Goal: Navigation & Orientation: Find specific page/section

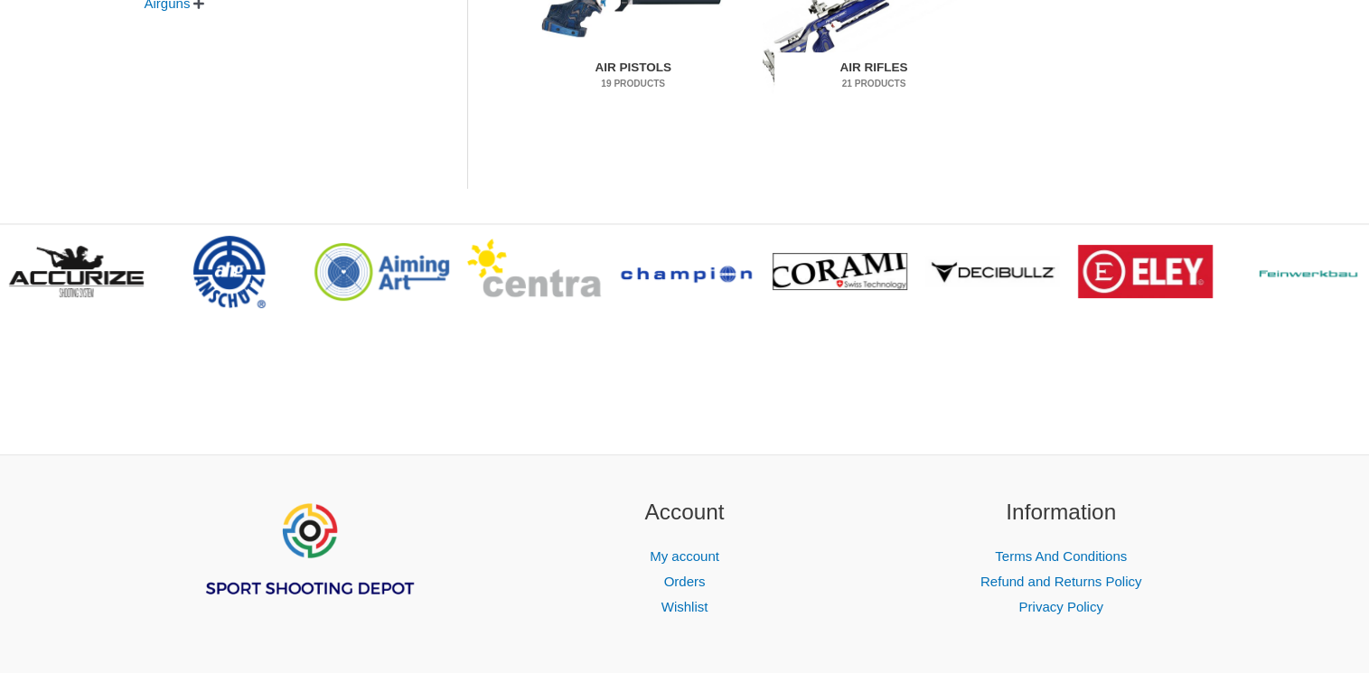
scroll to position [658, 0]
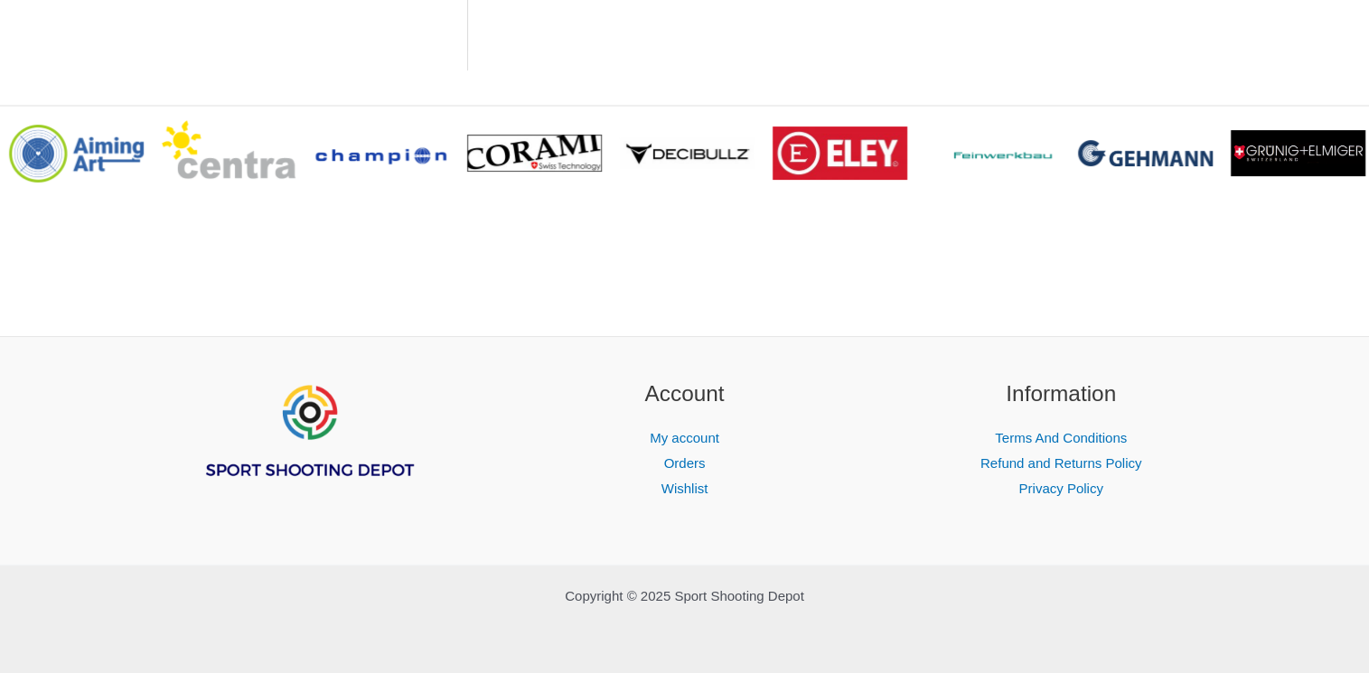
click at [304, 412] on img "Footer Widget 1" at bounding box center [308, 432] width 217 height 108
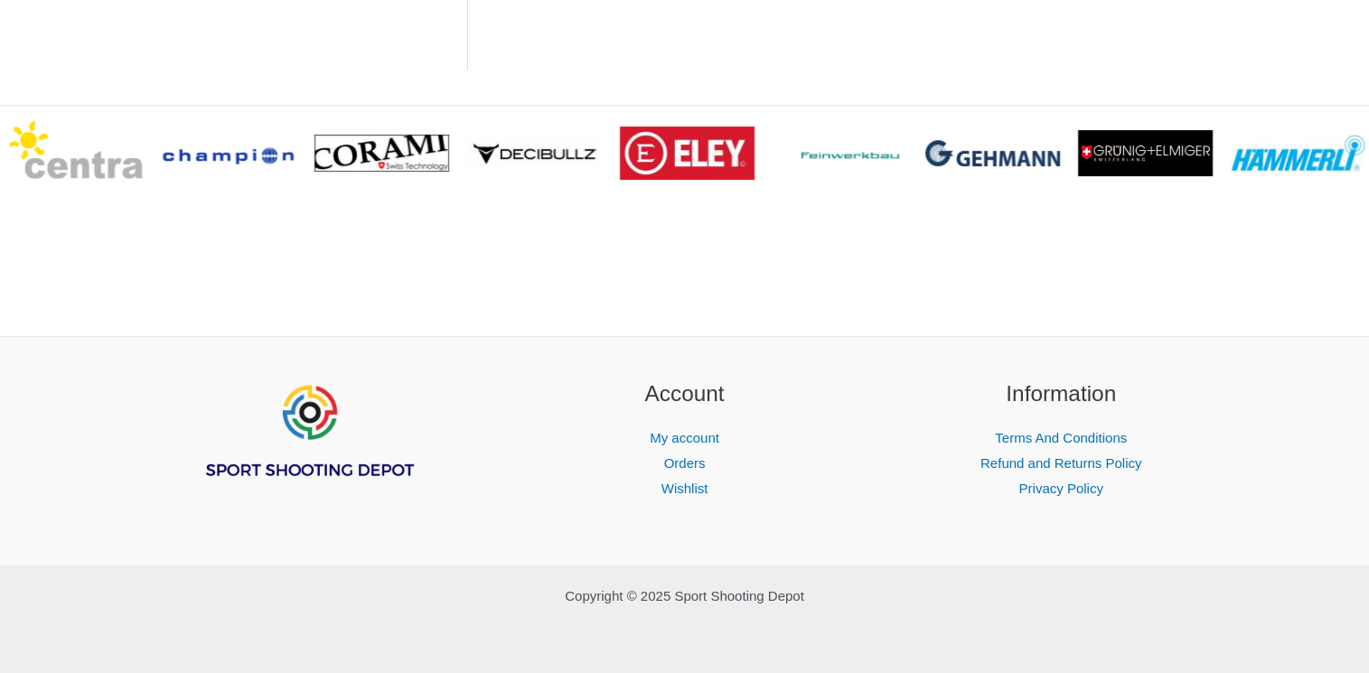
click at [324, 458] on img "Footer Widget 1" at bounding box center [308, 432] width 217 height 108
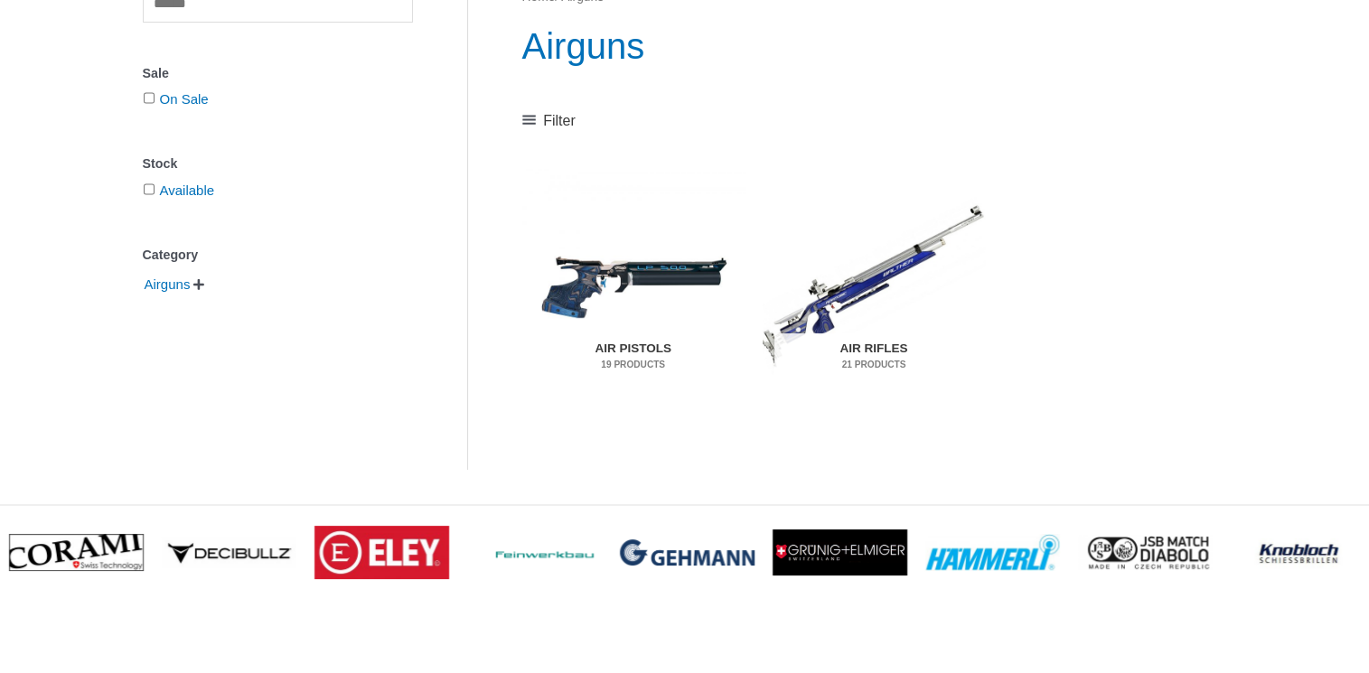
scroll to position [248, 0]
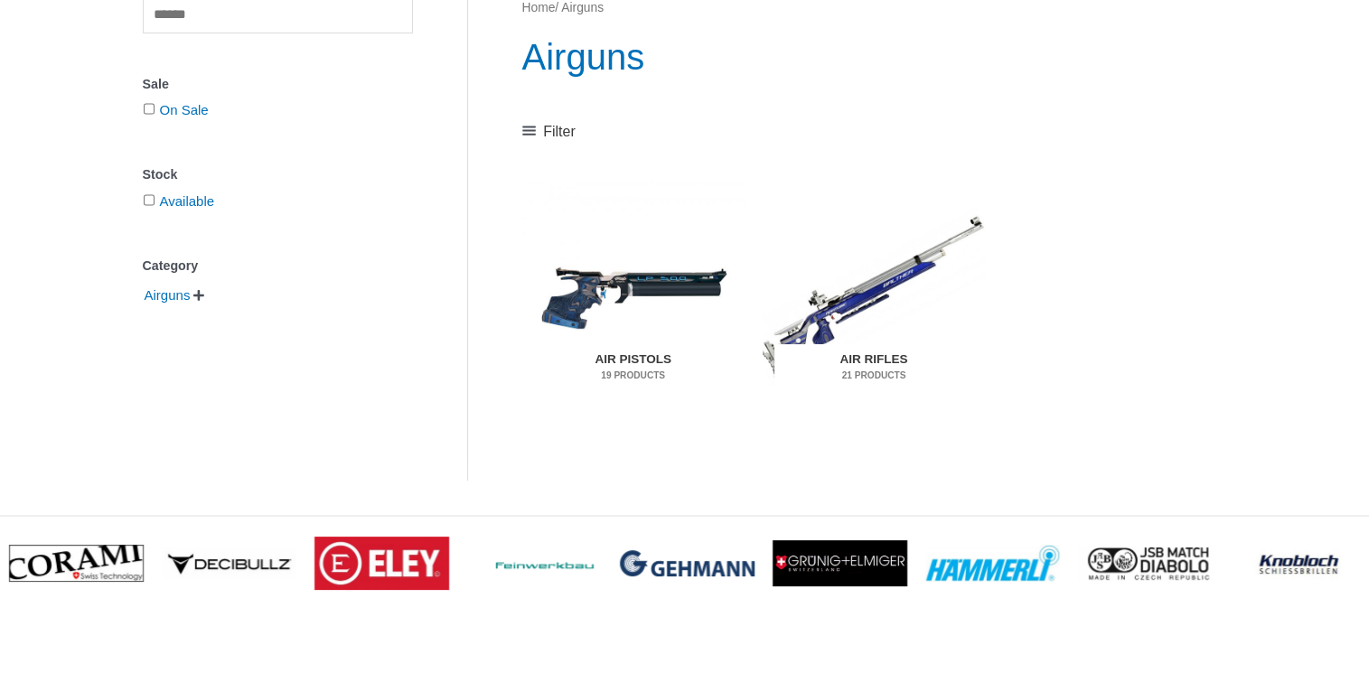
click at [857, 287] on img "Visit product category Air Rifles" at bounding box center [874, 296] width 222 height 233
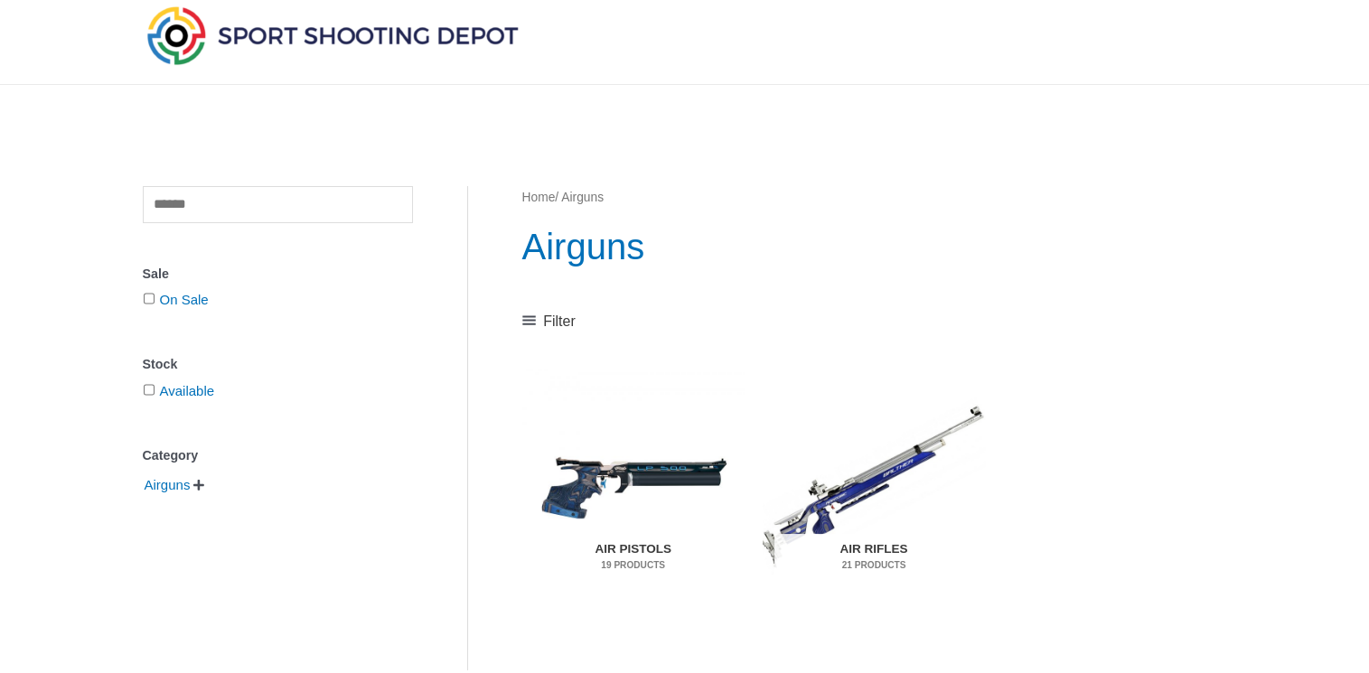
scroll to position [51, 0]
